Goal: Register for event/course

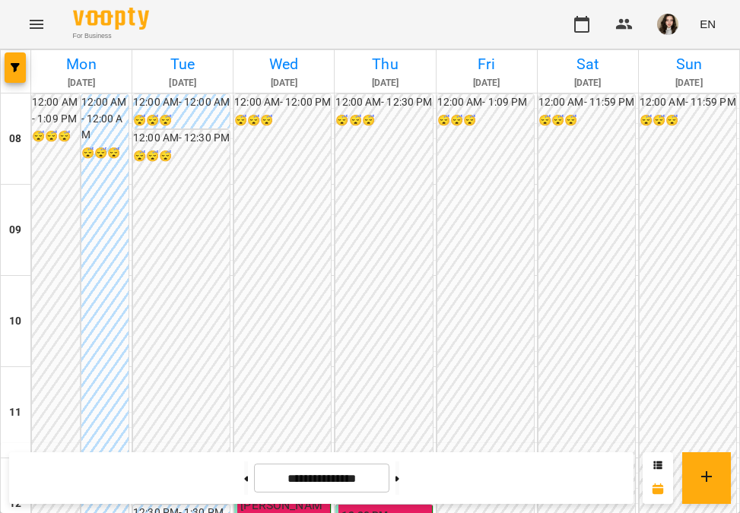
scroll to position [447, 0]
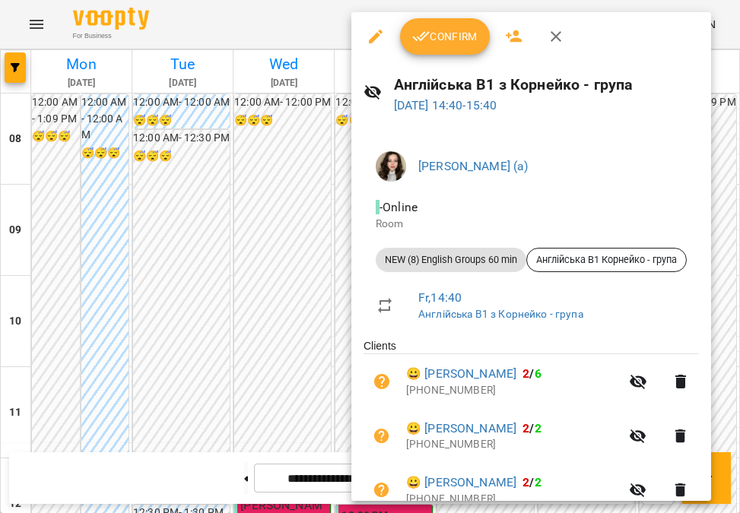
click at [442, 43] on span "Confirm" at bounding box center [444, 36] width 65 height 18
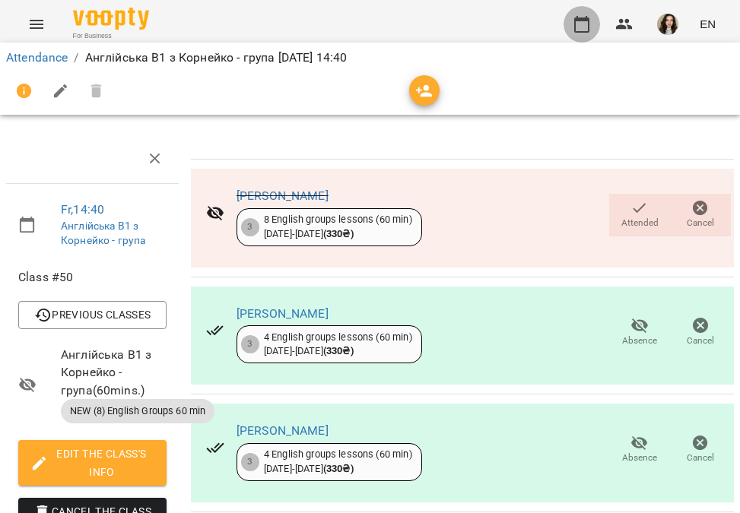
click at [579, 27] on icon "button" at bounding box center [581, 24] width 18 height 18
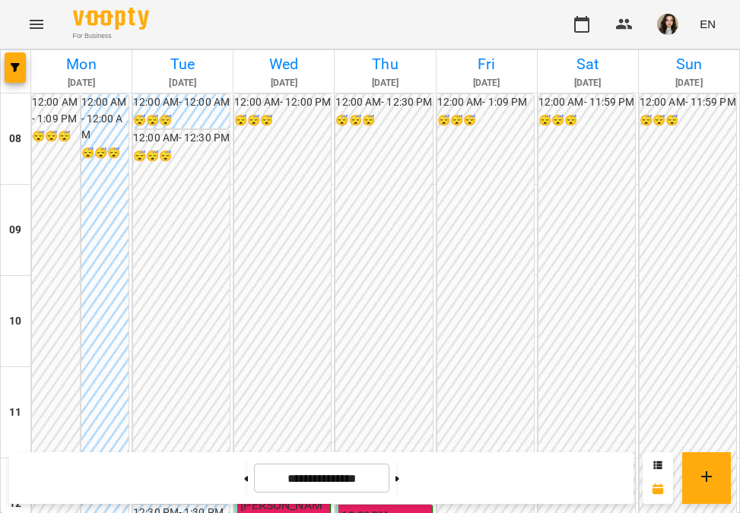
scroll to position [297, 0]
click at [399, 474] on button at bounding box center [397, 477] width 4 height 33
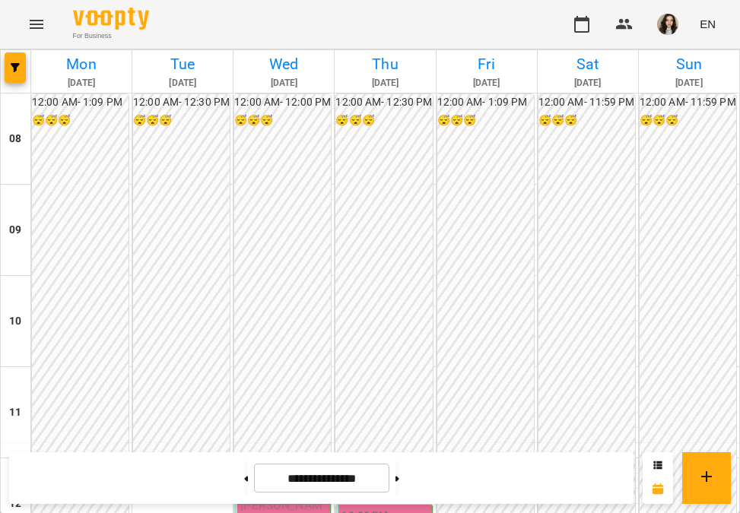
scroll to position [445, 0]
drag, startPoint x: 223, startPoint y: 471, endPoint x: 263, endPoint y: 415, distance: 68.6
click at [244, 471] on button at bounding box center [246, 477] width 4 height 33
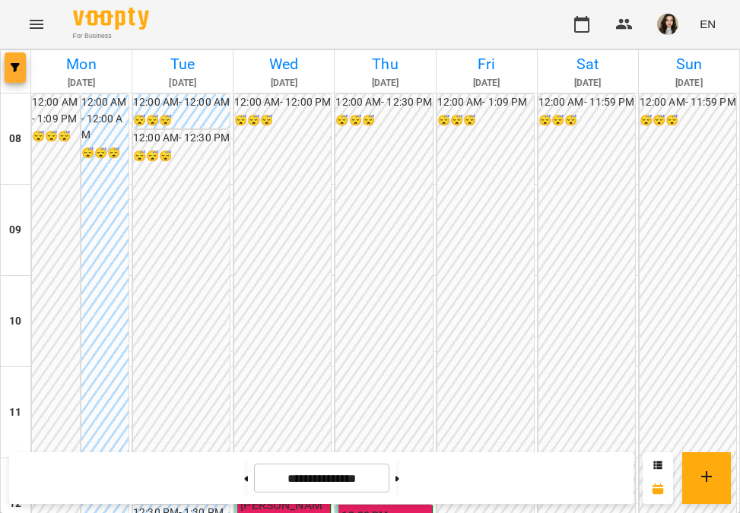
click at [14, 66] on icon "button" at bounding box center [15, 67] width 9 height 9
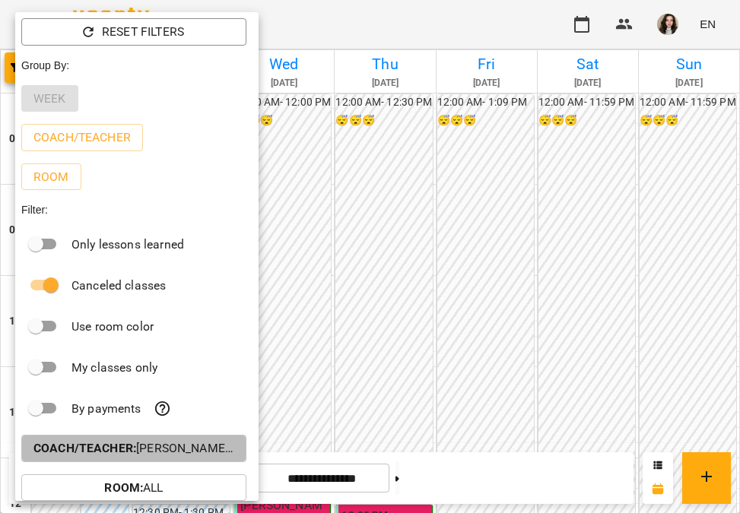
click at [198, 447] on p "Coach/Teacher : [PERSON_NAME] (а)" at bounding box center [133, 448] width 201 height 18
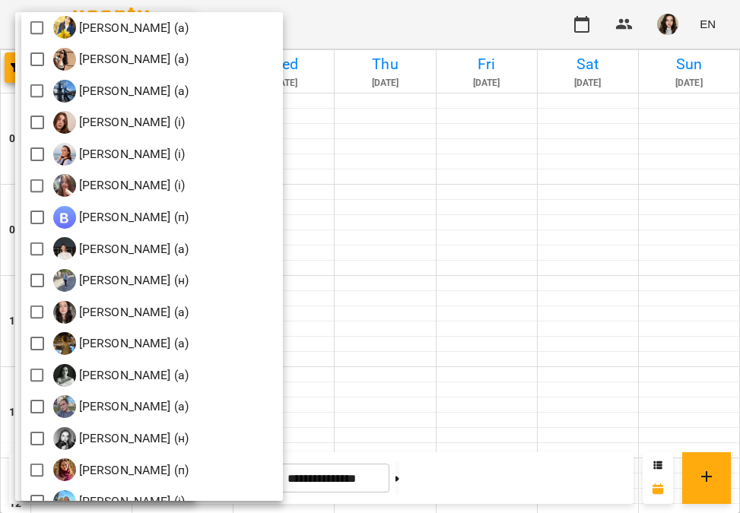
scroll to position [1654, 0]
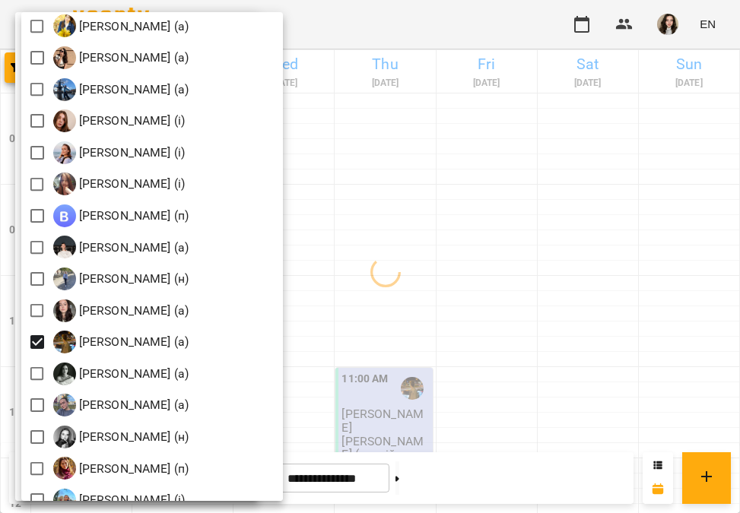
click at [463, 310] on div at bounding box center [370, 256] width 740 height 513
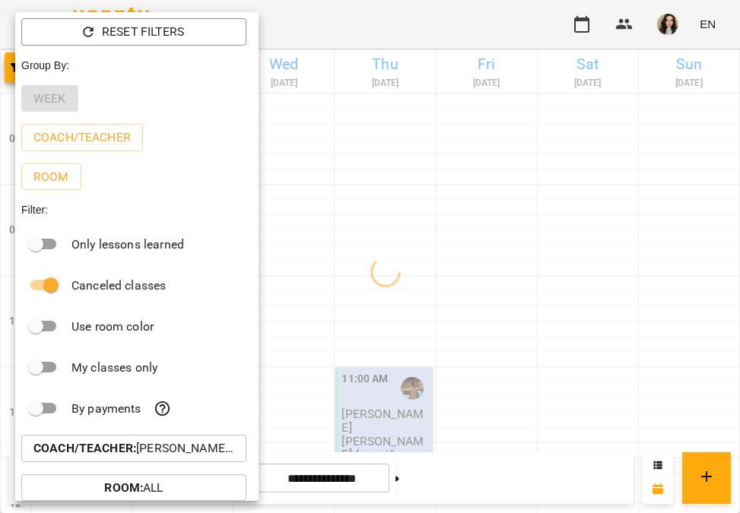
click at [508, 312] on div at bounding box center [370, 256] width 740 height 513
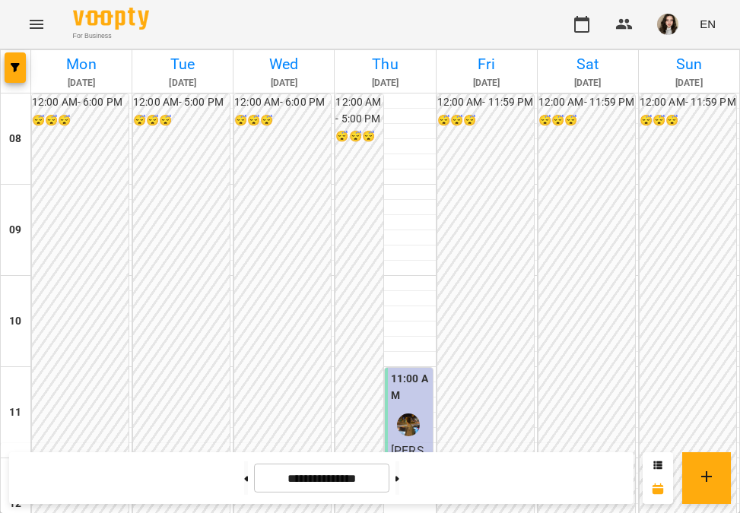
scroll to position [769, 0]
click at [399, 481] on button at bounding box center [397, 477] width 4 height 33
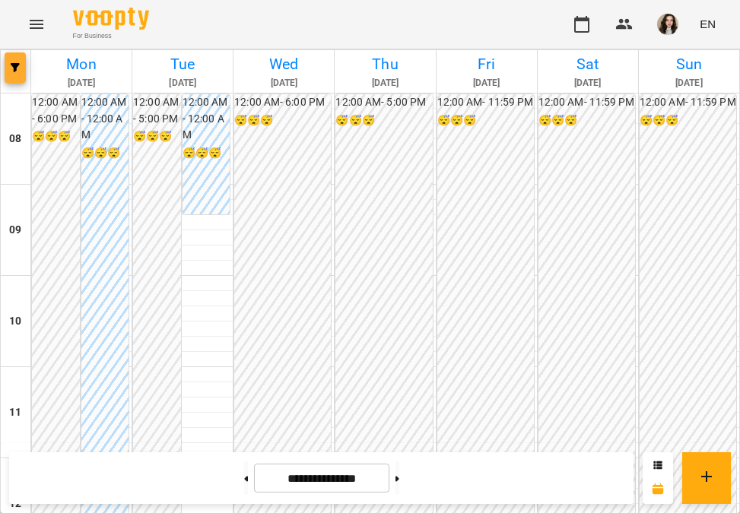
click at [12, 68] on icon "button" at bounding box center [15, 67] width 9 height 9
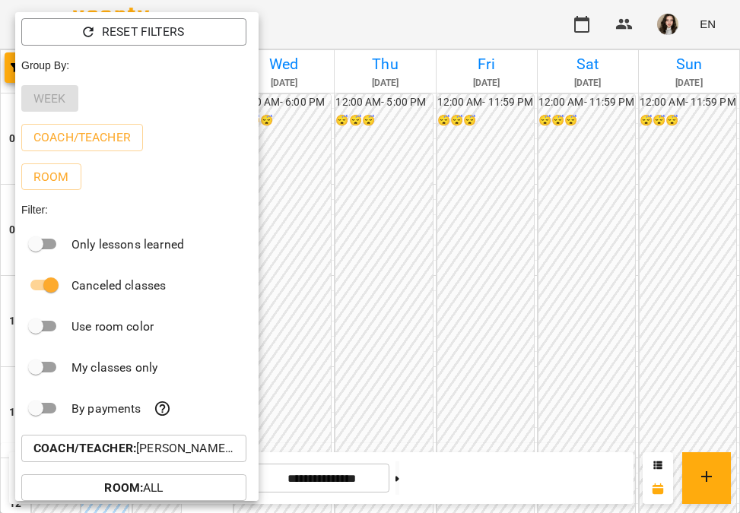
click at [509, 190] on div at bounding box center [370, 256] width 740 height 513
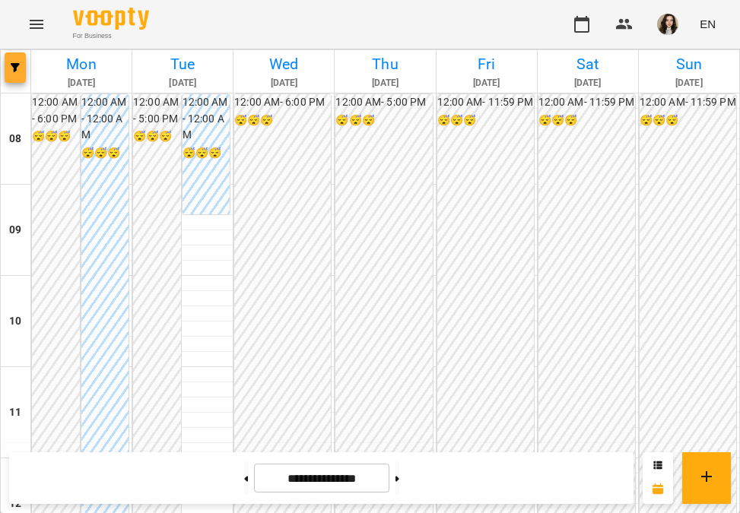
click at [19, 75] on button "button" at bounding box center [15, 67] width 21 height 30
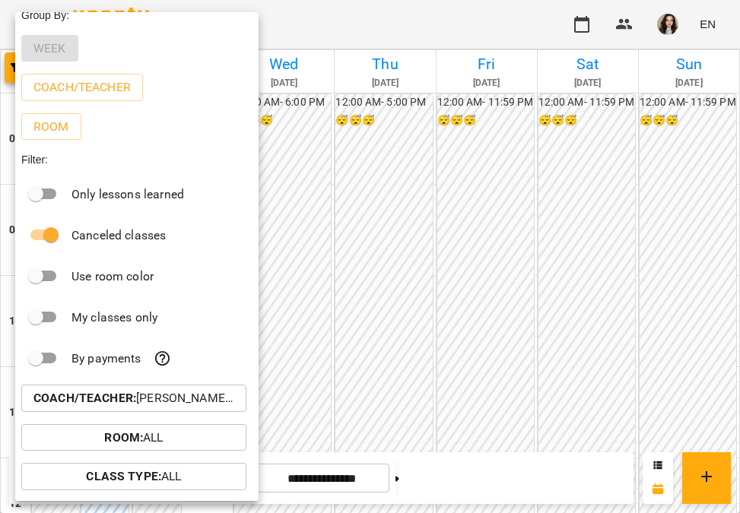
scroll to position [89, 0]
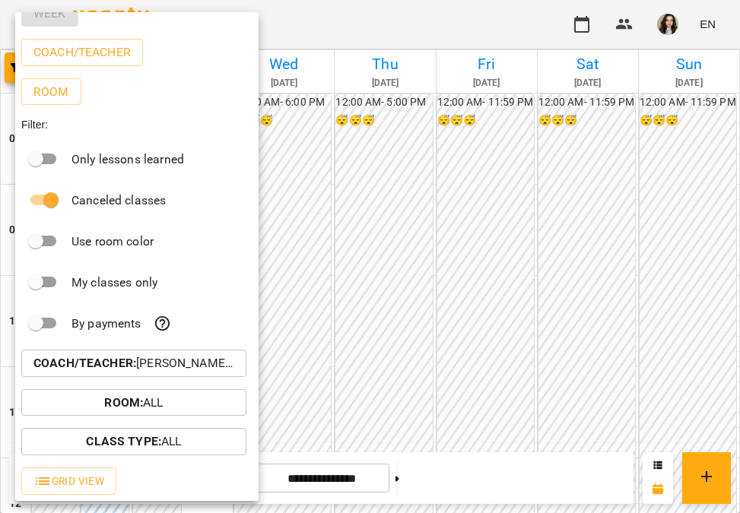
click at [141, 363] on p "Coach/Teacher : [PERSON_NAME] (а)" at bounding box center [133, 363] width 201 height 18
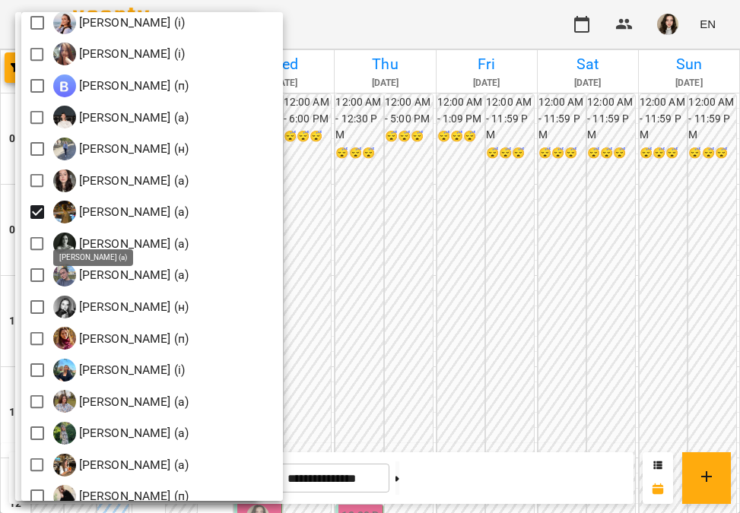
scroll to position [1771, 0]
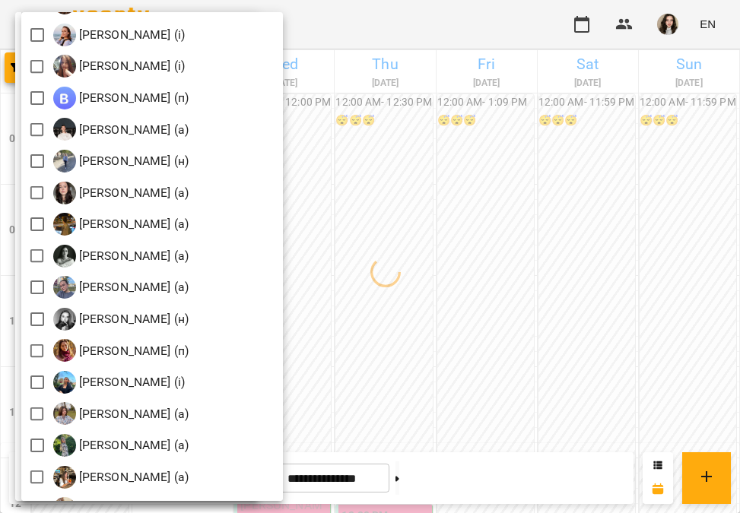
click at [433, 21] on div at bounding box center [370, 256] width 740 height 513
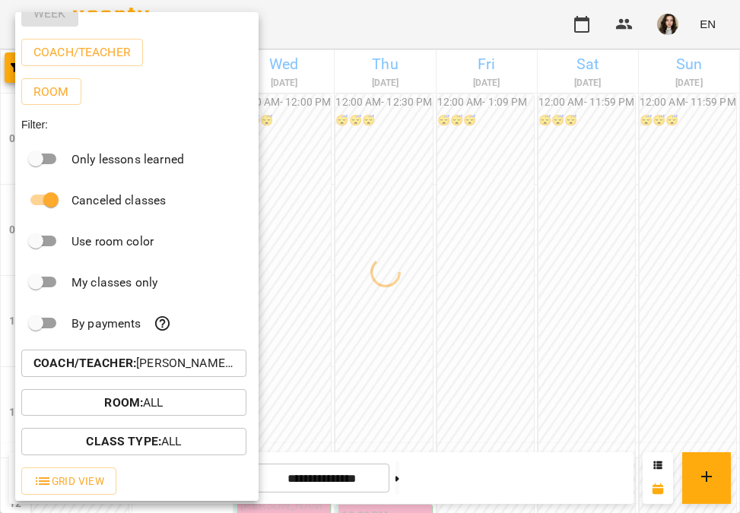
click at [433, 21] on div at bounding box center [370, 256] width 740 height 513
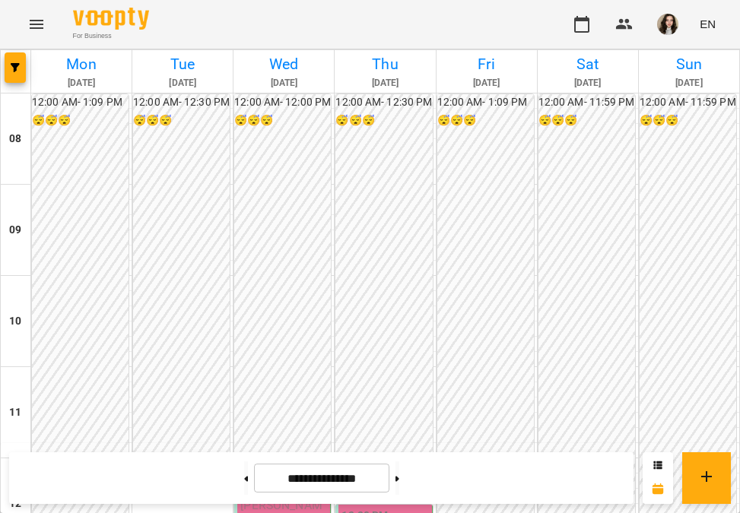
scroll to position [388, 0]
click at [244, 486] on button at bounding box center [246, 477] width 4 height 33
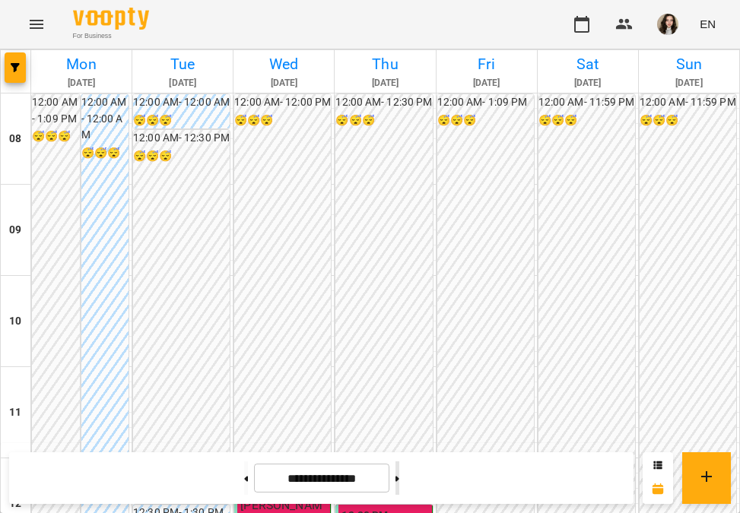
click at [399, 470] on button at bounding box center [397, 477] width 4 height 33
type input "**********"
